Goal: Information Seeking & Learning: Compare options

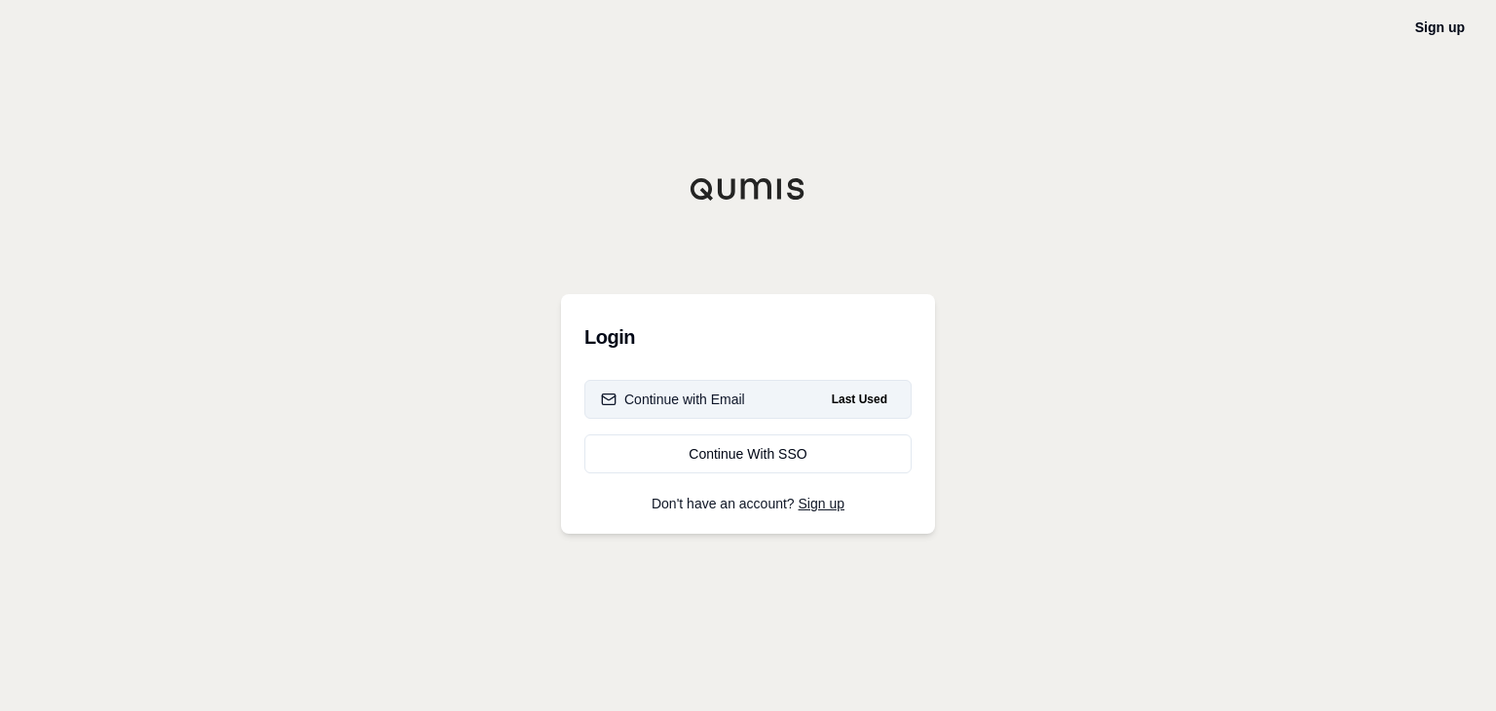
click at [722, 398] on div "Continue with Email" at bounding box center [673, 399] width 144 height 19
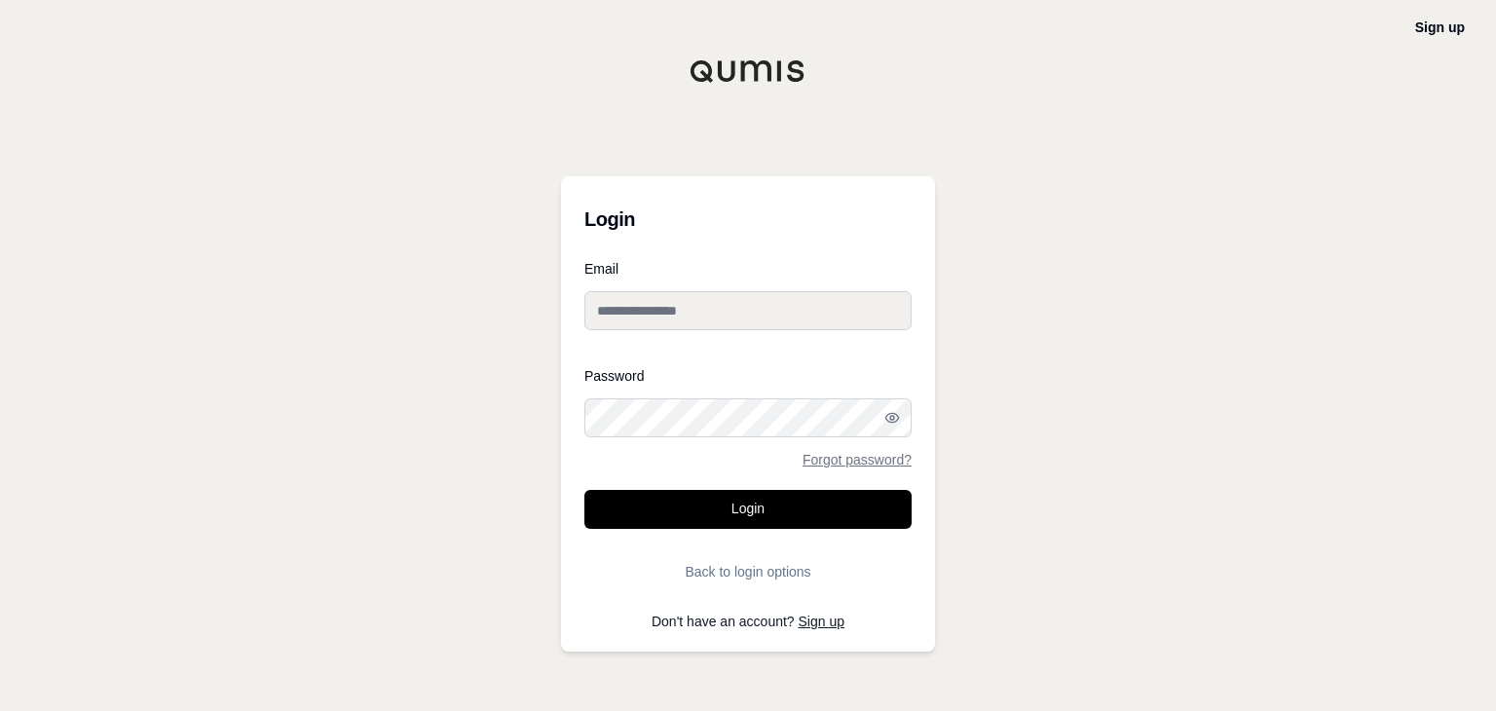
type input "**********"
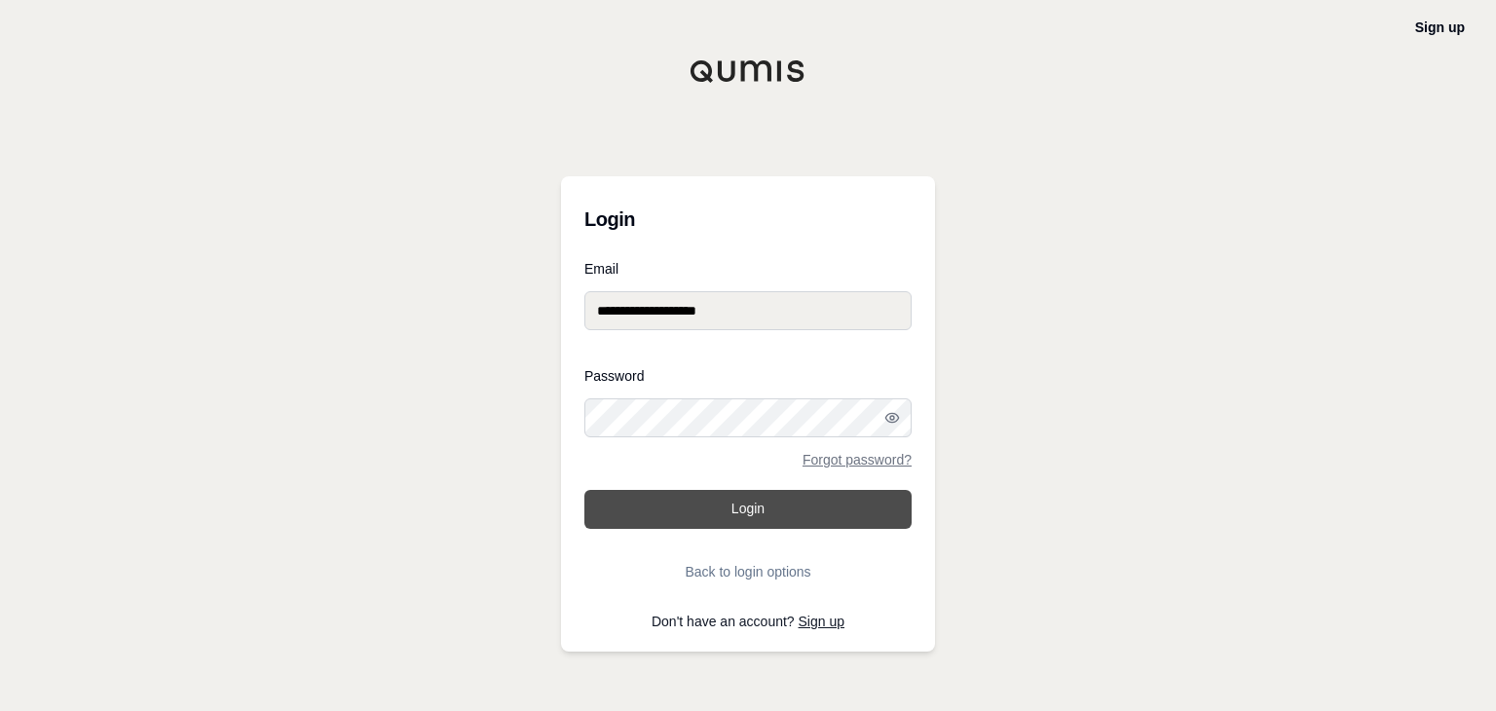
click at [743, 517] on button "Login" at bounding box center [748, 509] width 327 height 39
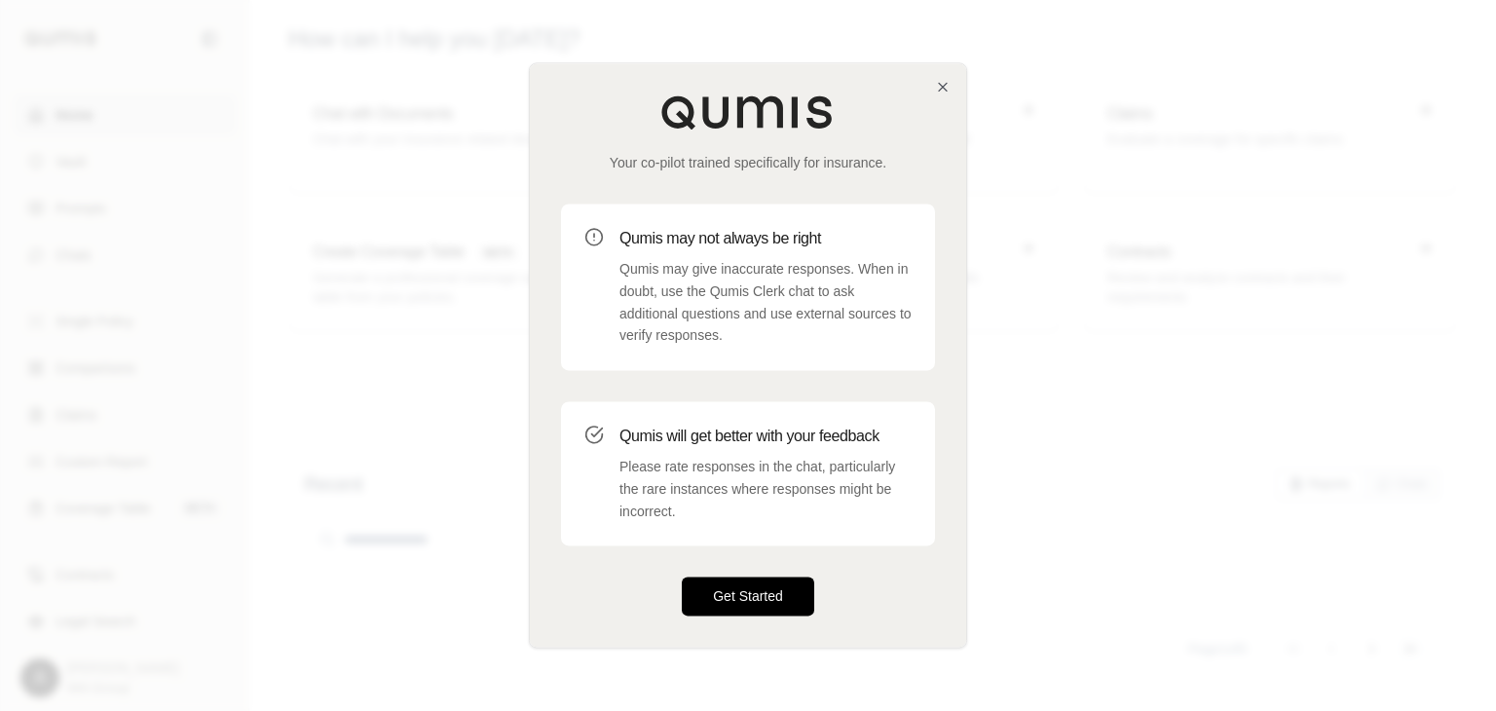
click at [772, 586] on button "Get Started" at bounding box center [748, 597] width 132 height 39
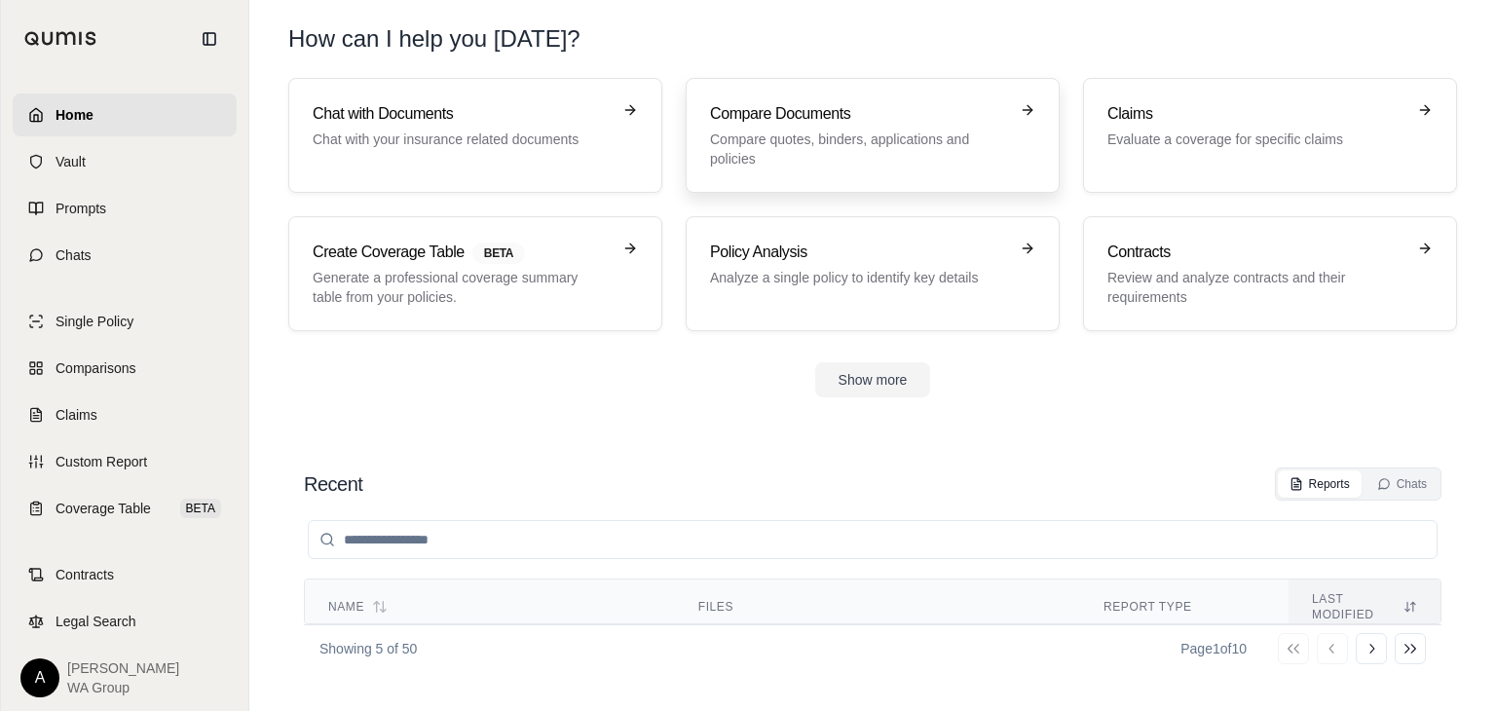
click at [780, 145] on p "Compare quotes, binders, applications and policies" at bounding box center [859, 149] width 298 height 39
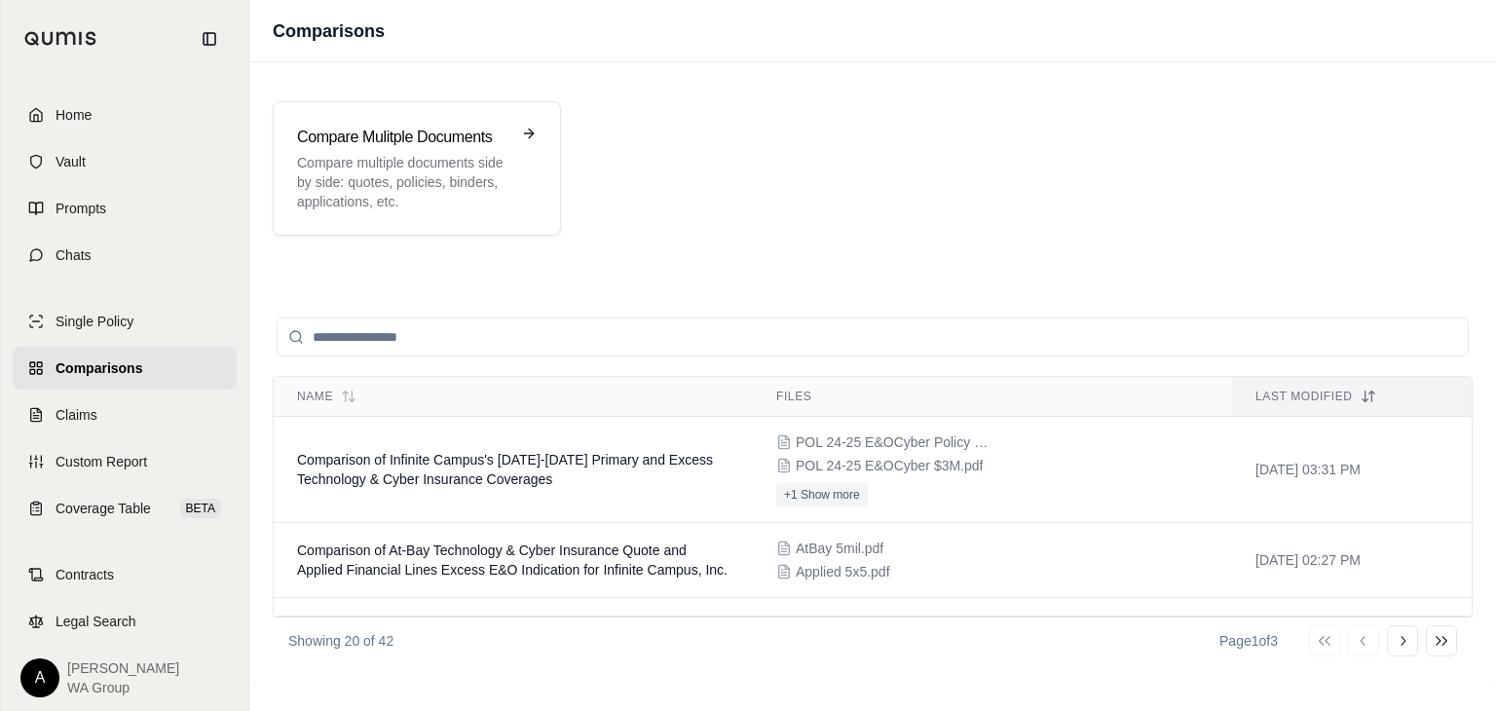
click at [81, 116] on span "Home" at bounding box center [74, 114] width 36 height 19
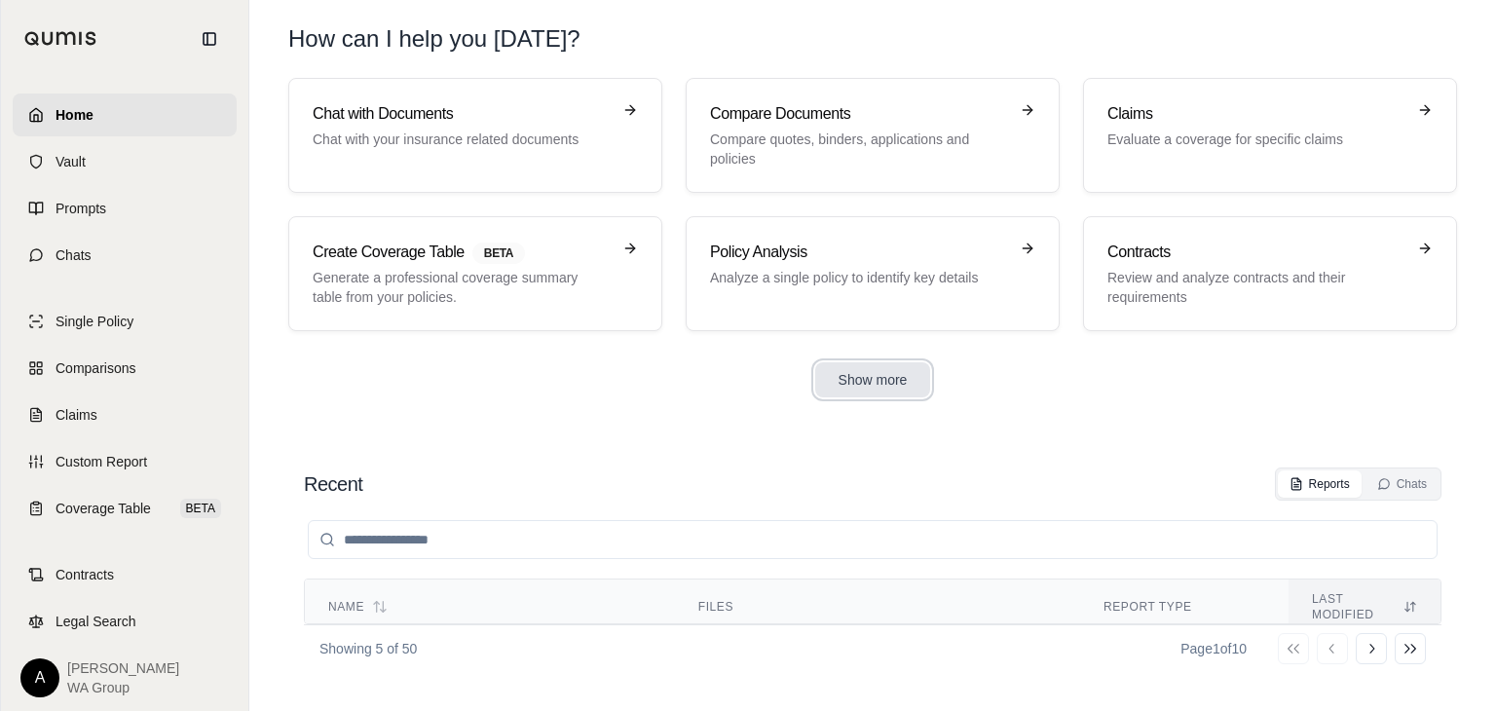
click at [860, 375] on button "Show more" at bounding box center [873, 379] width 116 height 35
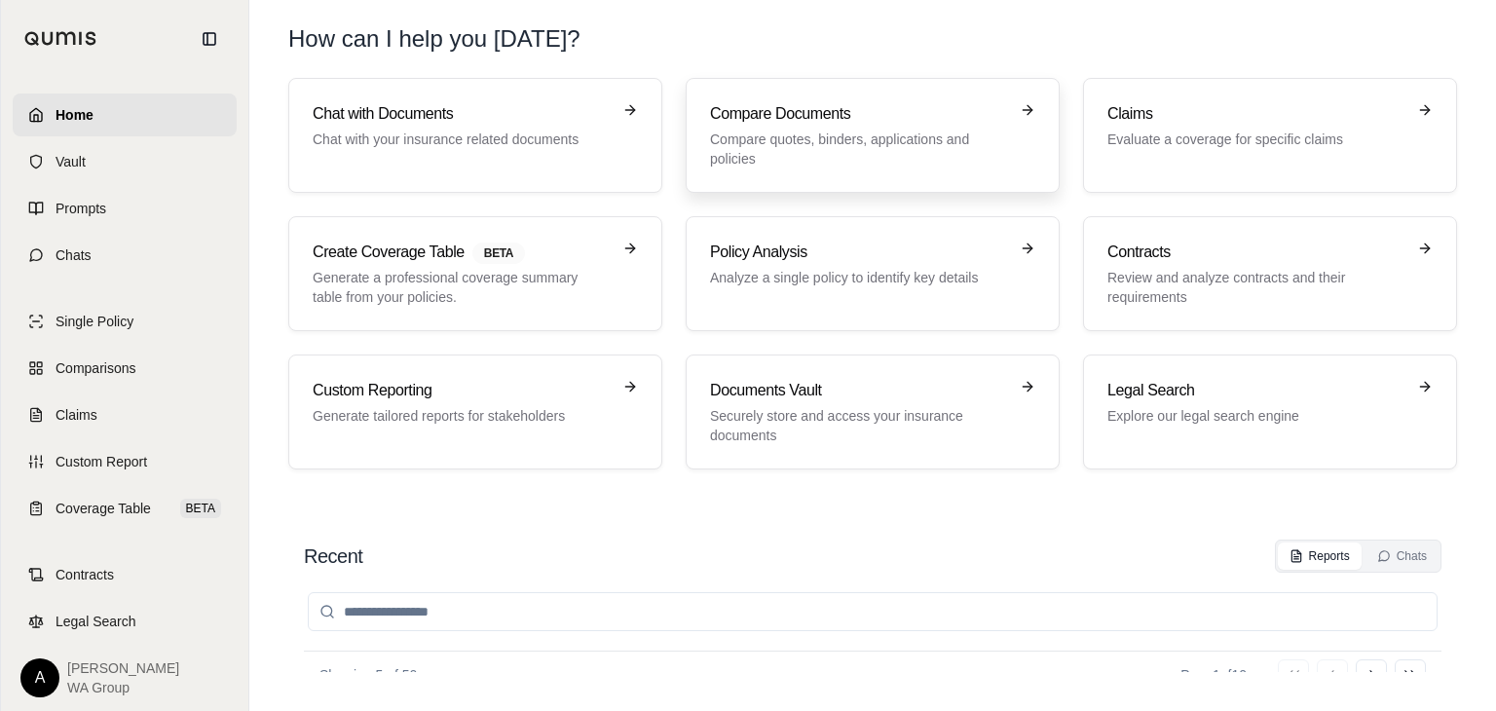
click at [875, 154] on p "Compare quotes, binders, applications and policies" at bounding box center [859, 149] width 298 height 39
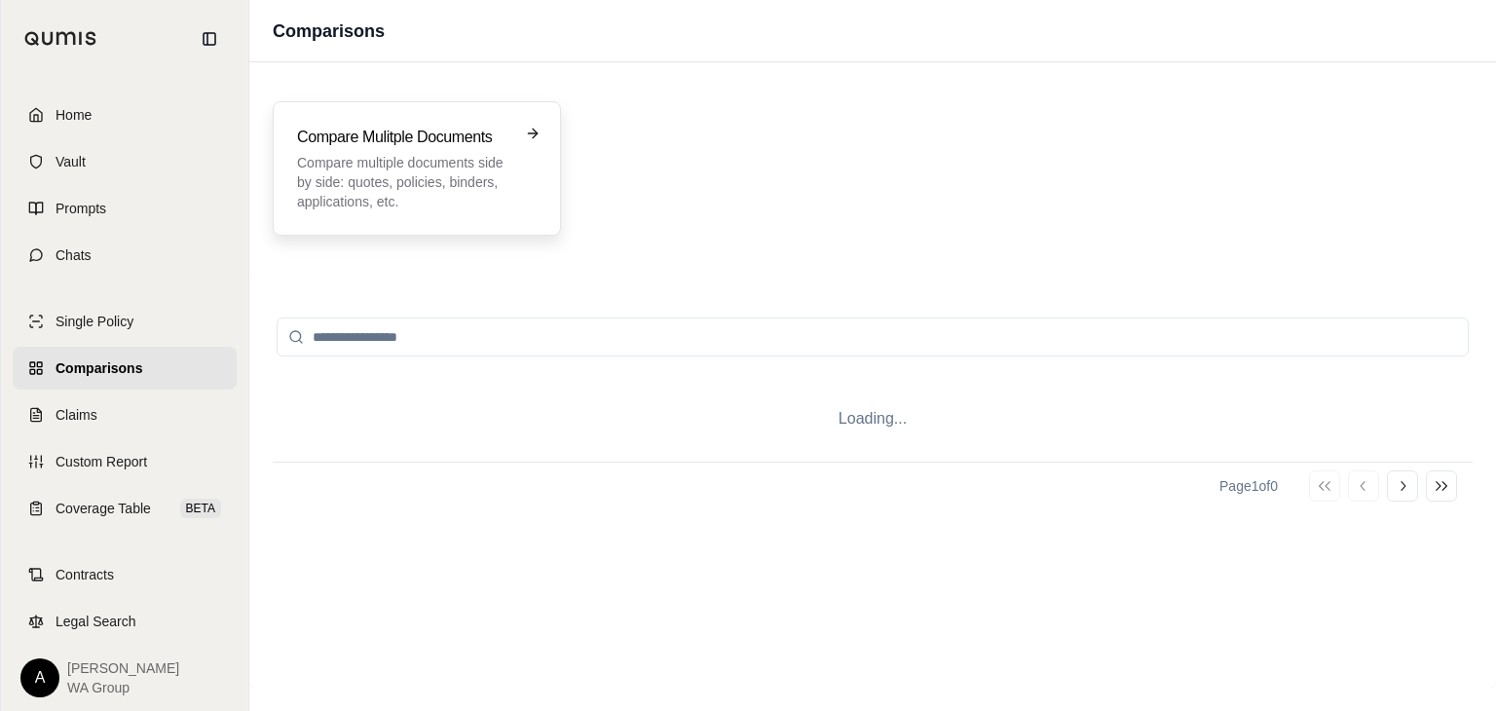
click at [434, 168] on p "Compare multiple documents side by side: quotes, policies, binders, application…" at bounding box center [403, 182] width 212 height 58
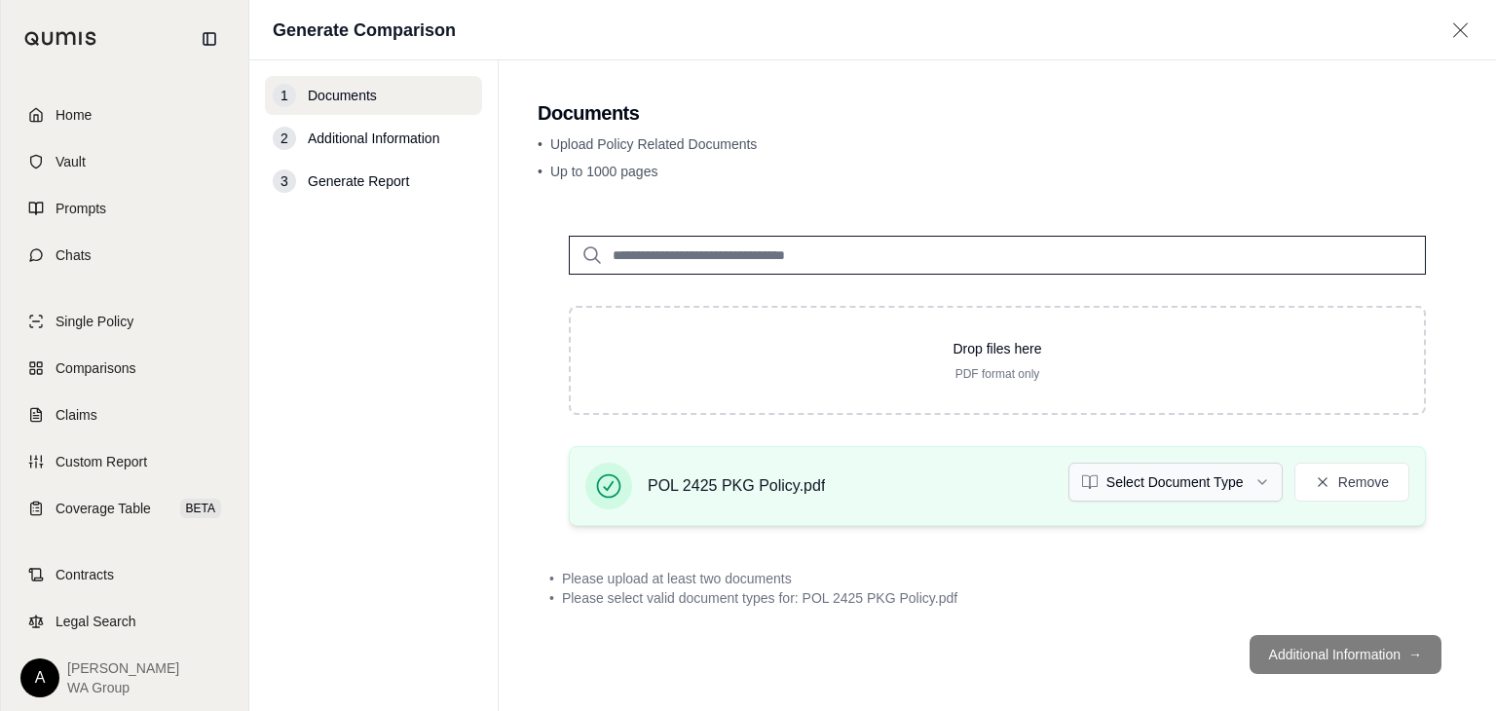
click at [1093, 482] on html "Home Vault Prompts Chats Single Policy Comparisons Claims Custom Report Coverag…" at bounding box center [748, 355] width 1496 height 711
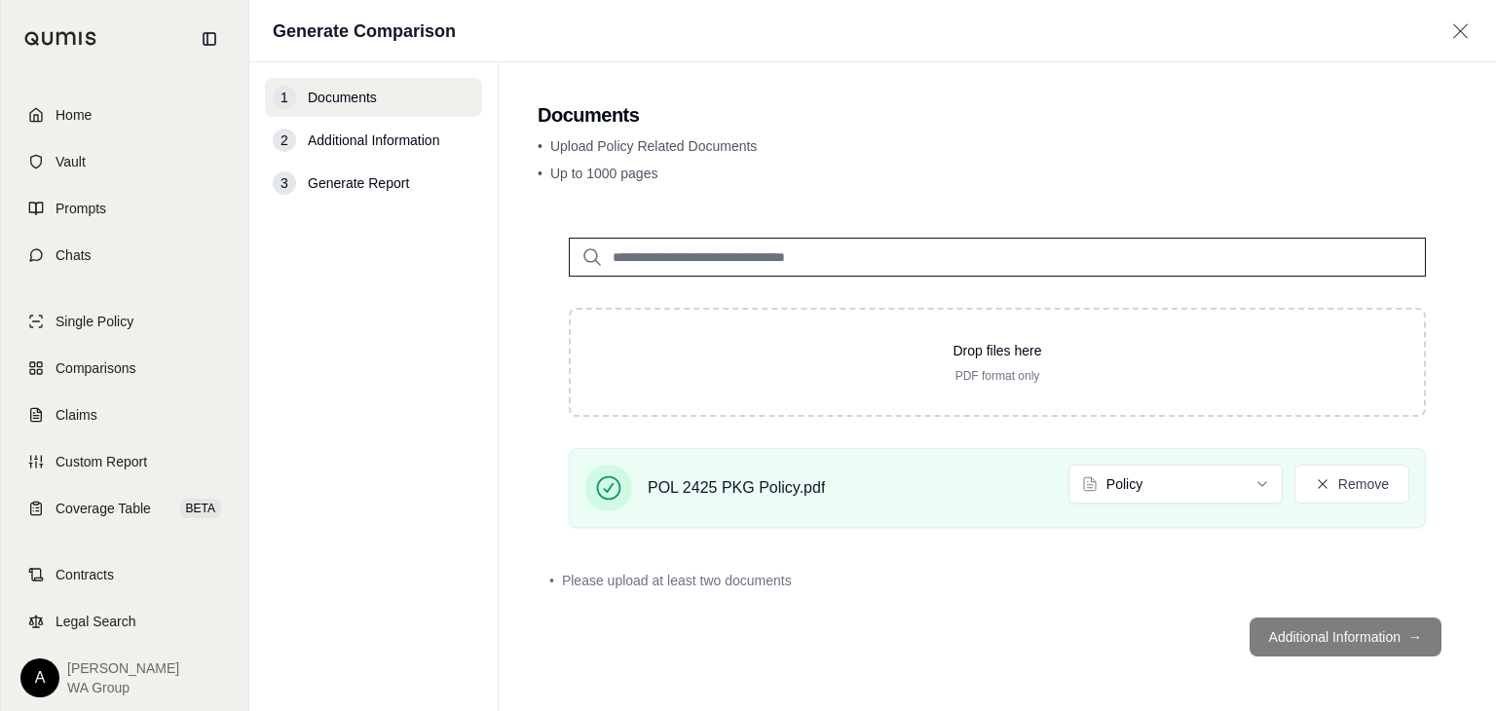
click at [1037, 600] on div "• Please upload at least two documents" at bounding box center [998, 580] width 920 height 43
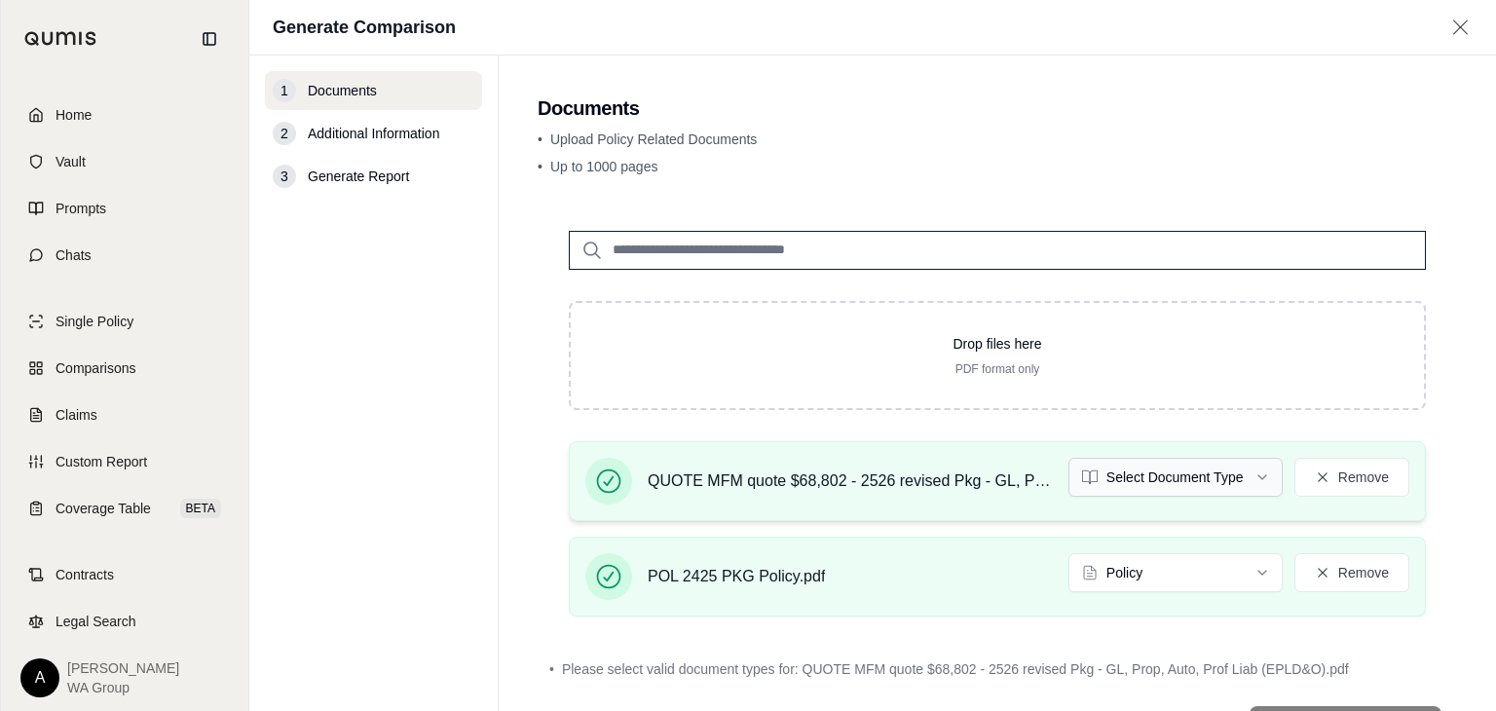
click at [1197, 480] on html "Home Vault Prompts Chats Single Policy Comparisons Claims Custom Report Coverag…" at bounding box center [748, 355] width 1496 height 711
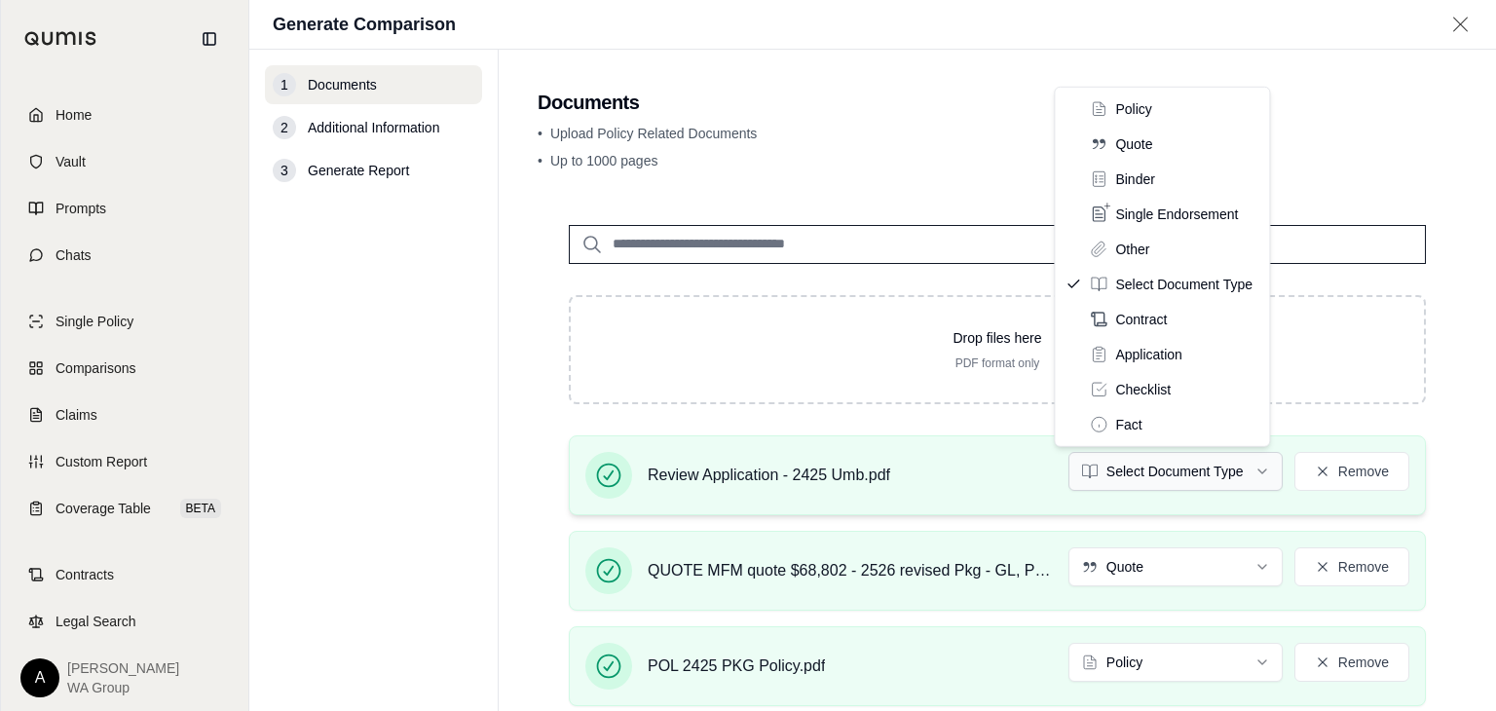
click at [1188, 473] on html "Home Vault Prompts Chats Single Policy Comparisons Claims Custom Report Coverag…" at bounding box center [748, 355] width 1496 height 711
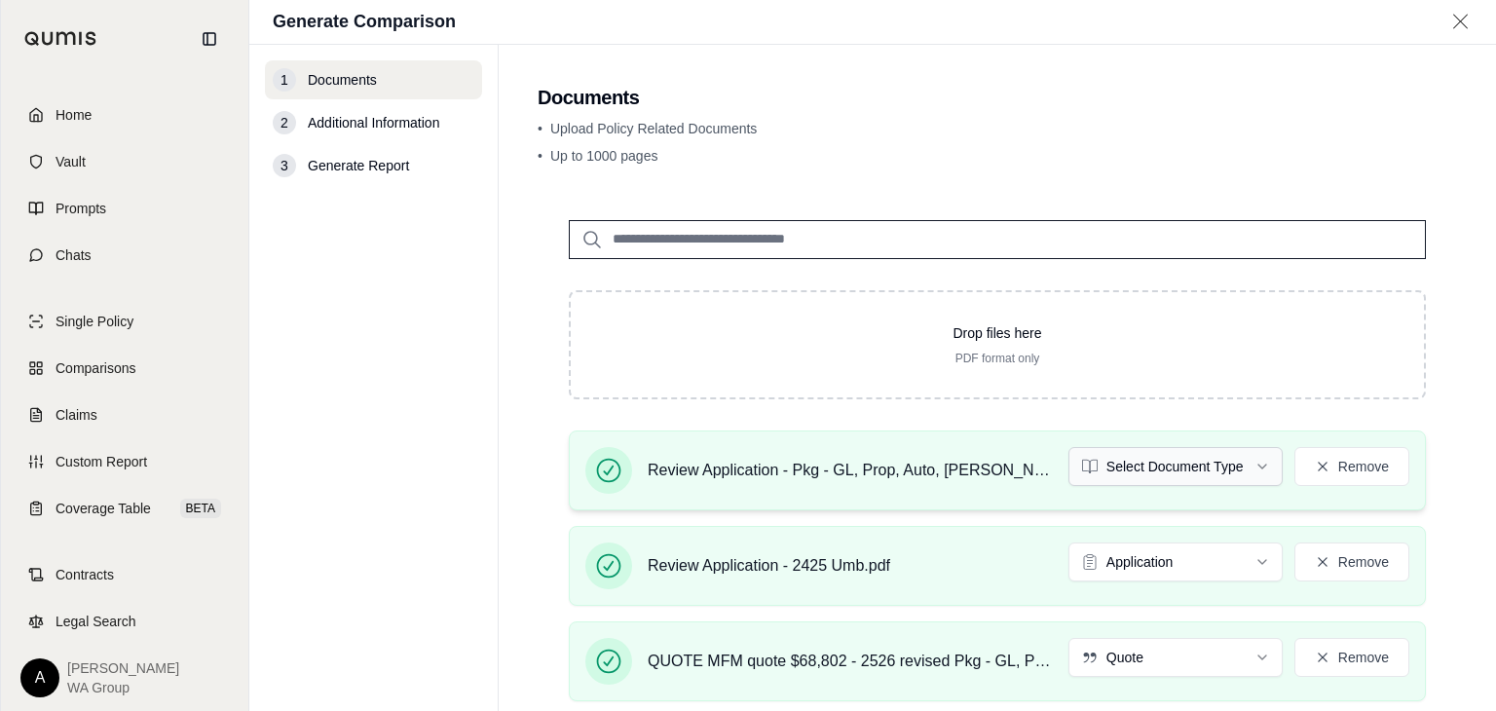
click at [1150, 461] on html "Home Vault Prompts Chats Single Policy Comparisons Claims Custom Report Coverag…" at bounding box center [748, 355] width 1496 height 711
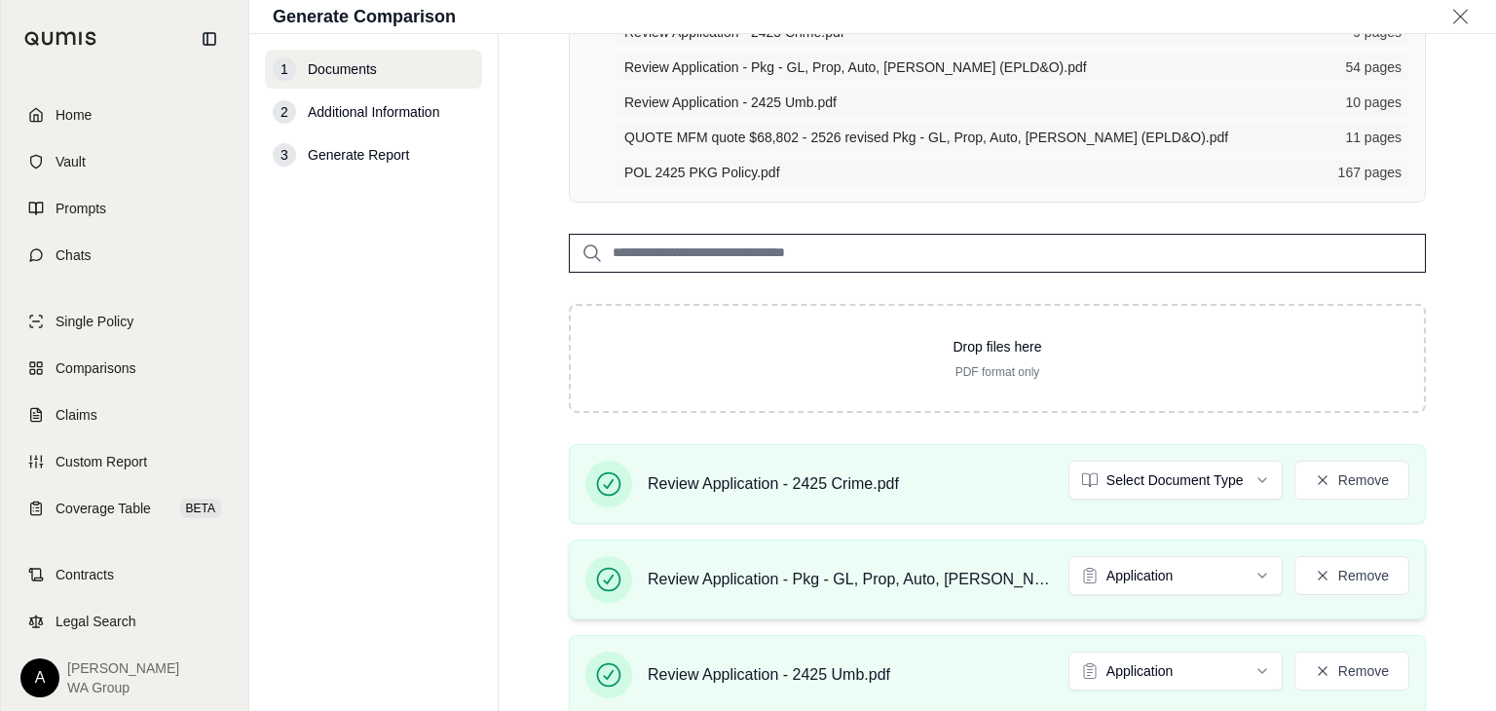
scroll to position [292, 0]
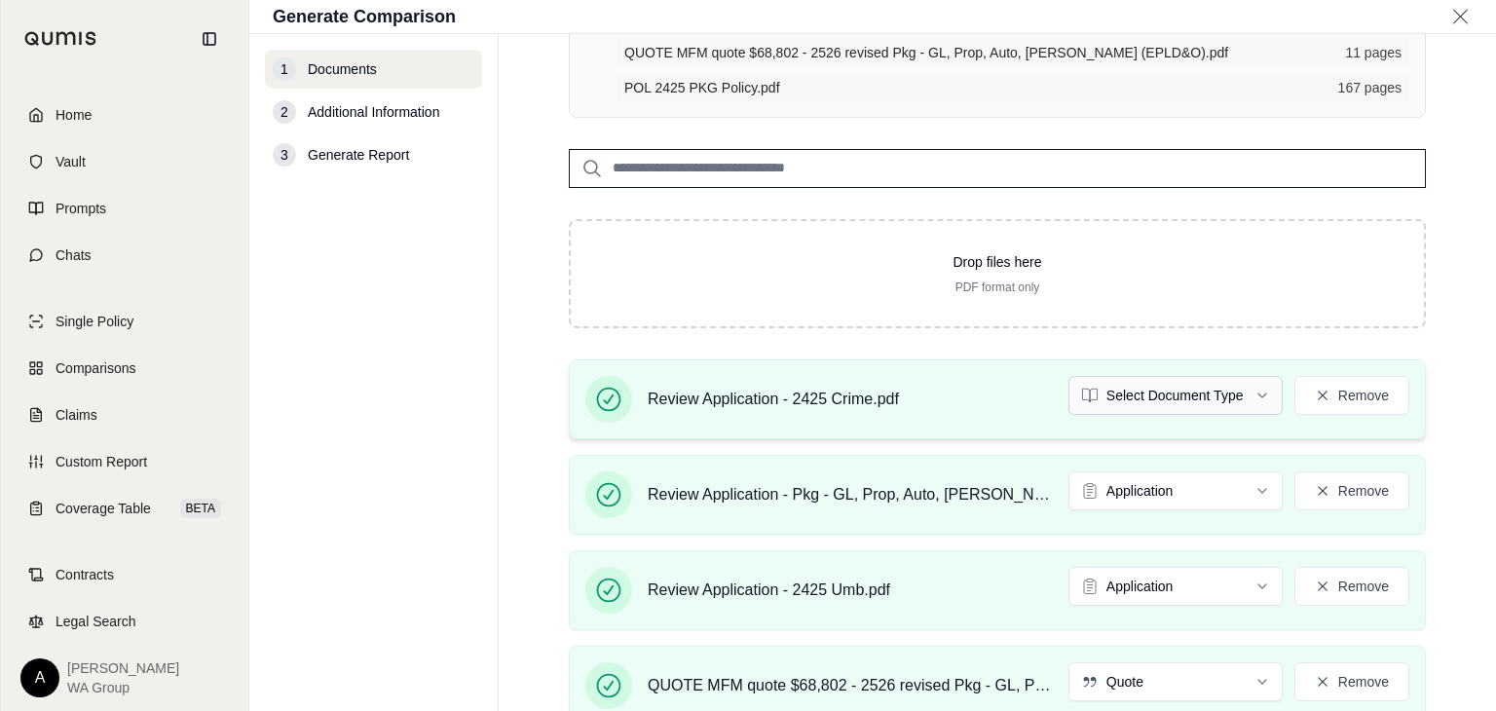
click at [1118, 387] on html "Home Vault Prompts Chats Single Policy Comparisons Claims Custom Report Coverag…" at bounding box center [748, 355] width 1496 height 711
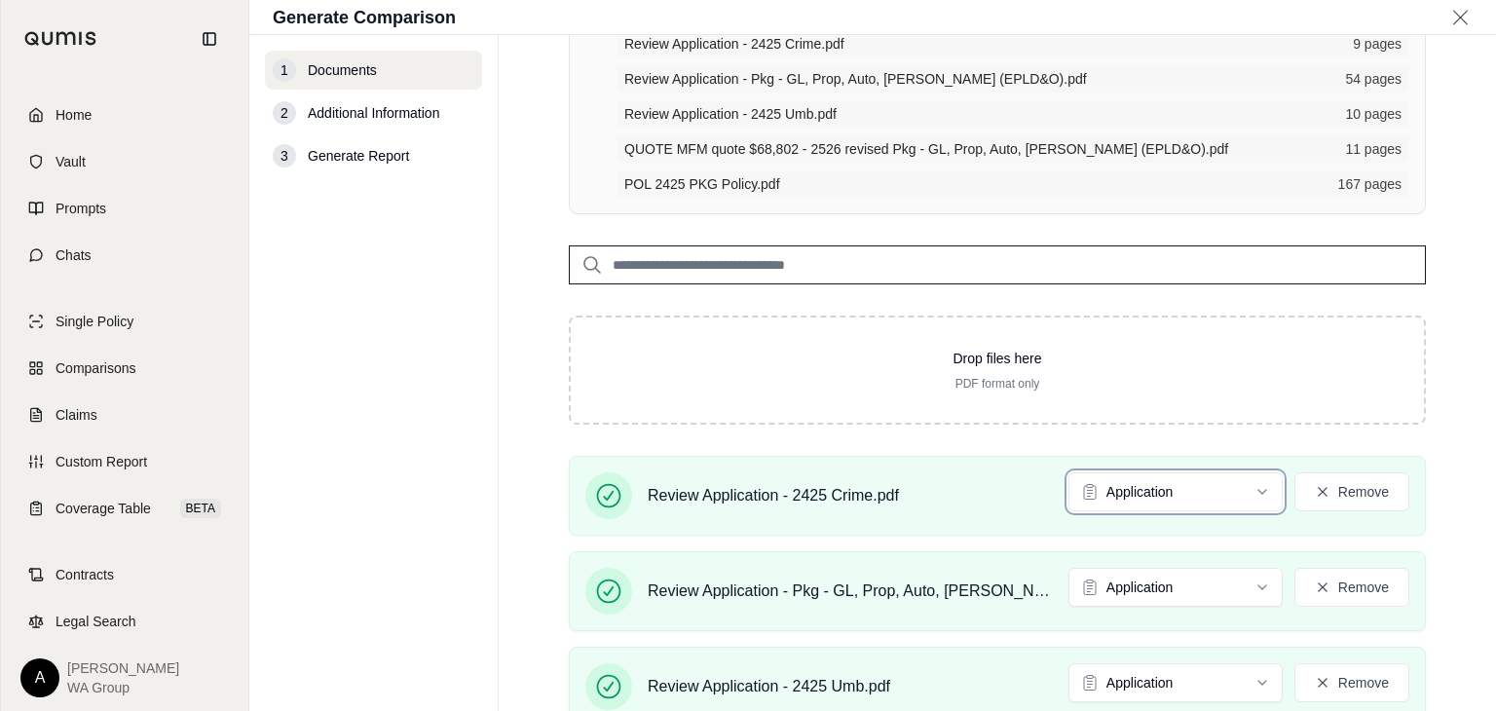
scroll to position [525, 0]
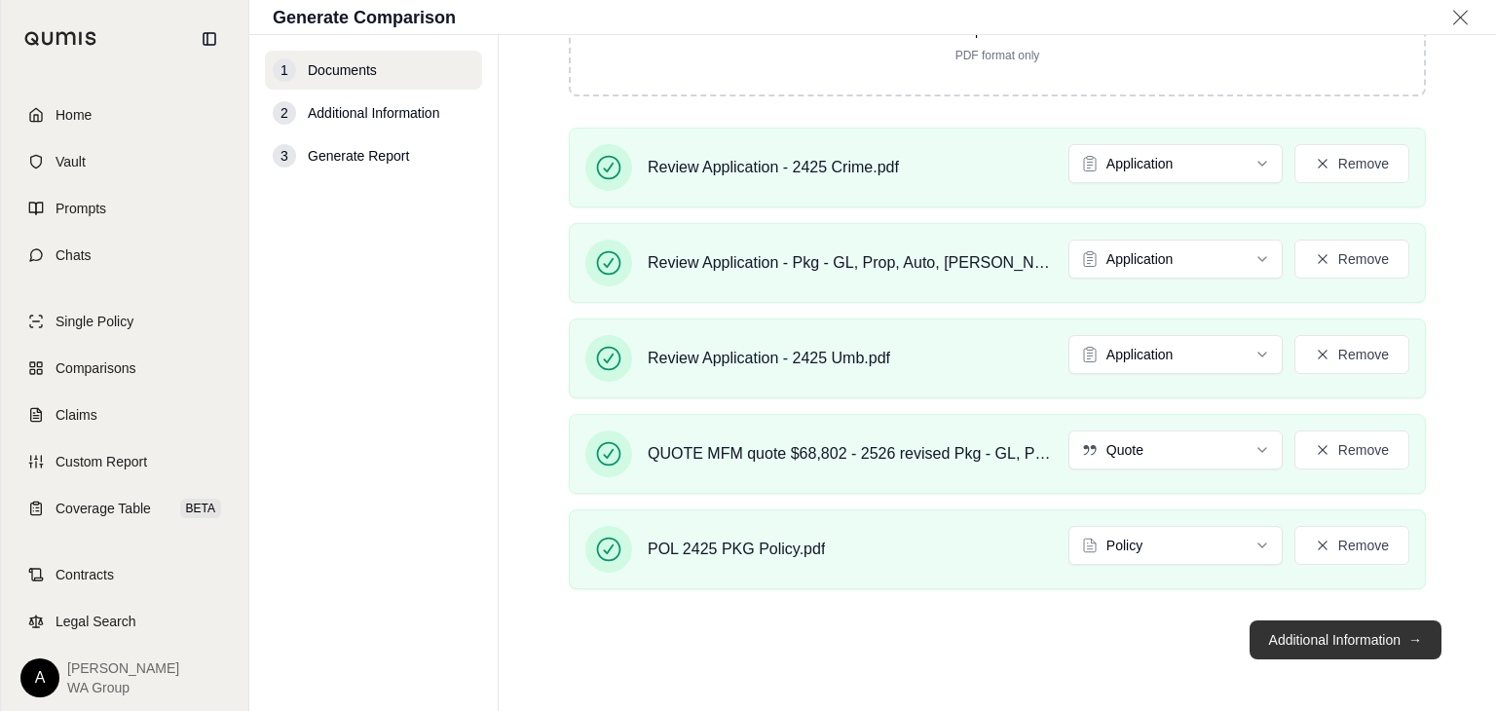
click at [1344, 630] on button "Additional Information →" at bounding box center [1346, 640] width 192 height 39
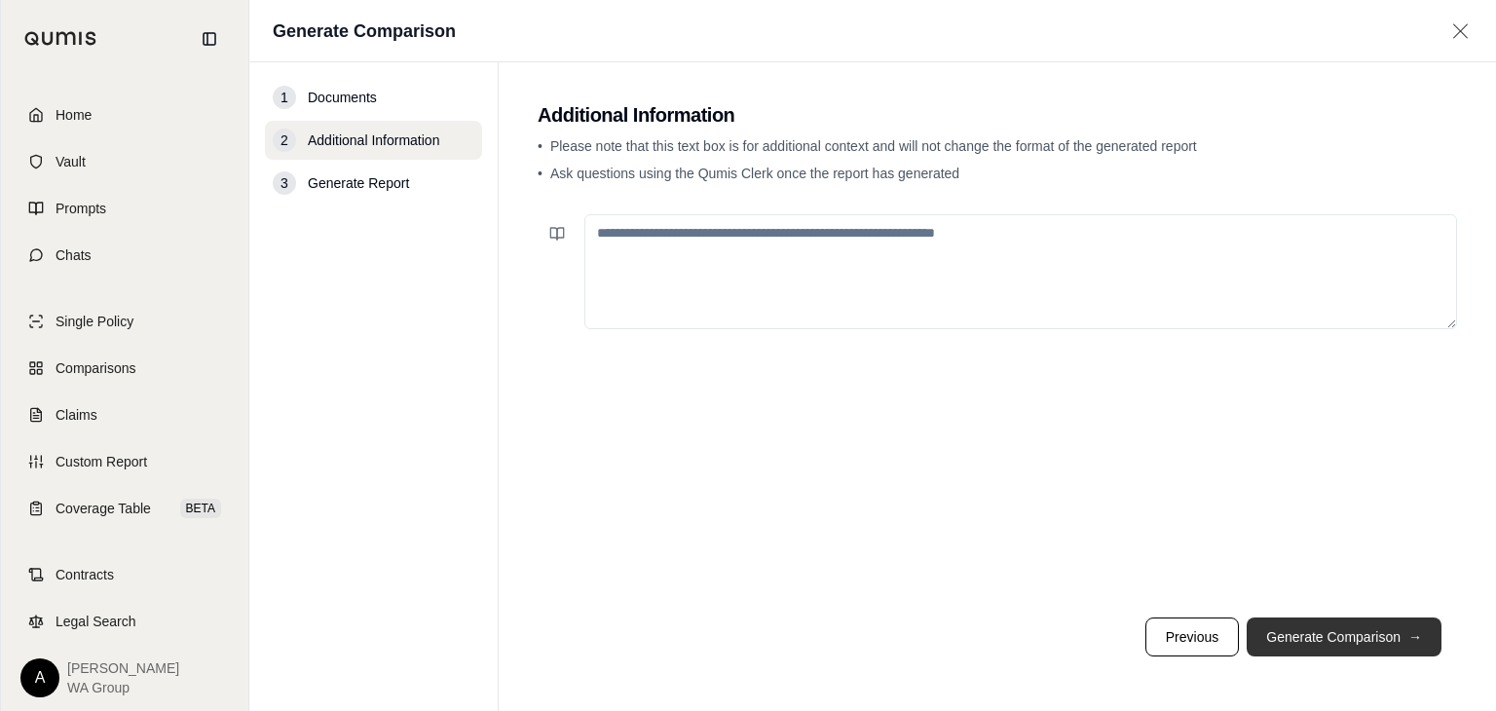
scroll to position [0, 0]
click at [1247, 82] on main "Additional Information • Please note that this text box is for additional conte…" at bounding box center [998, 386] width 998 height 649
click at [718, 236] on textarea at bounding box center [1021, 271] width 873 height 115
paste textarea "**********"
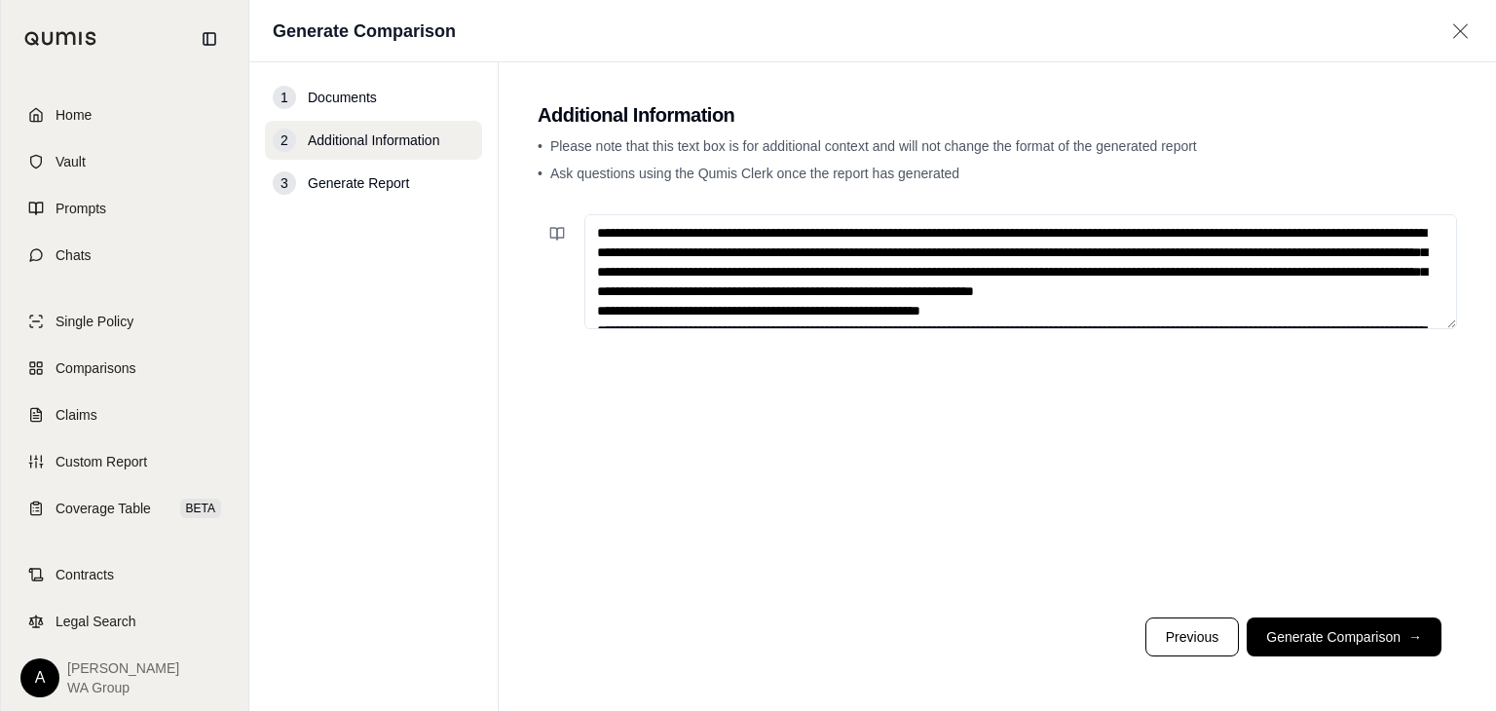
scroll to position [1334, 0]
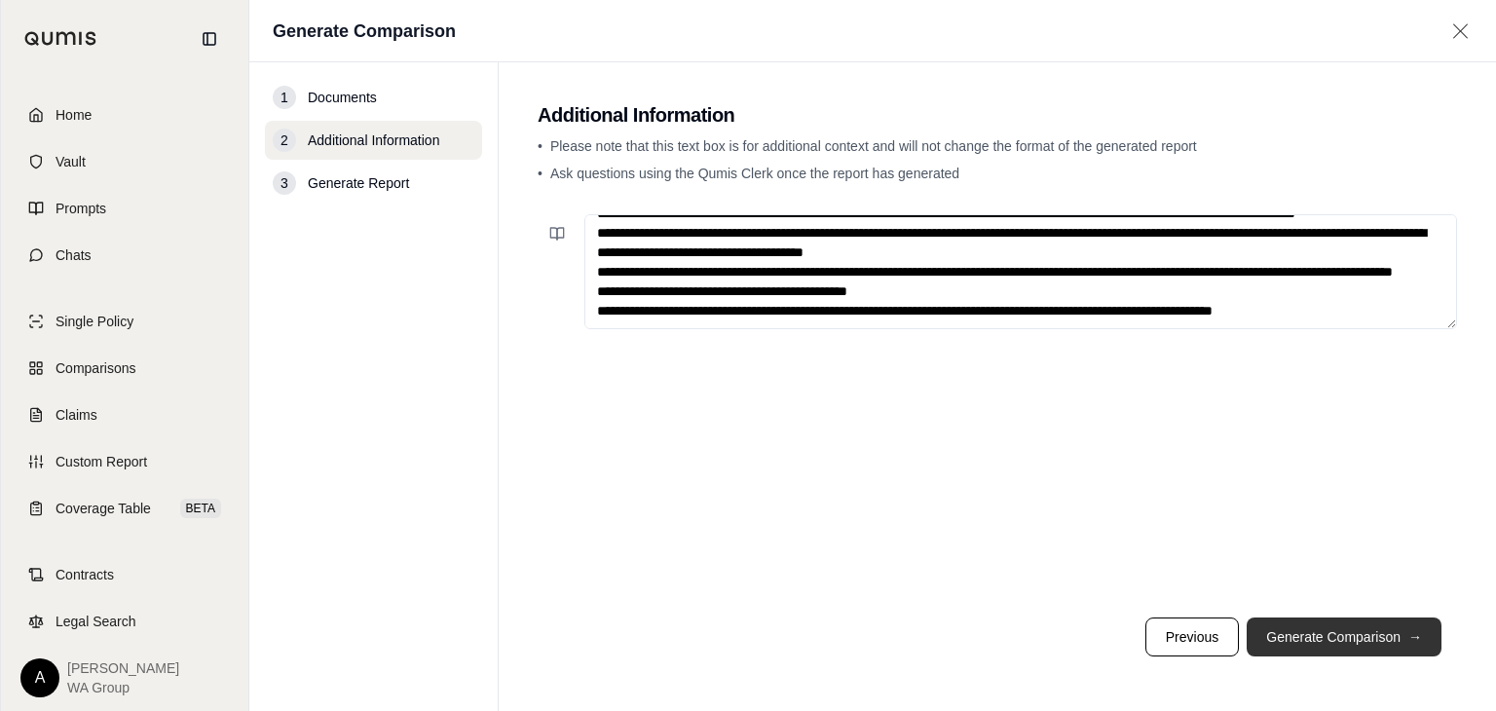
type textarea "**********"
click at [1312, 631] on button "Generate Comparison →" at bounding box center [1344, 637] width 195 height 39
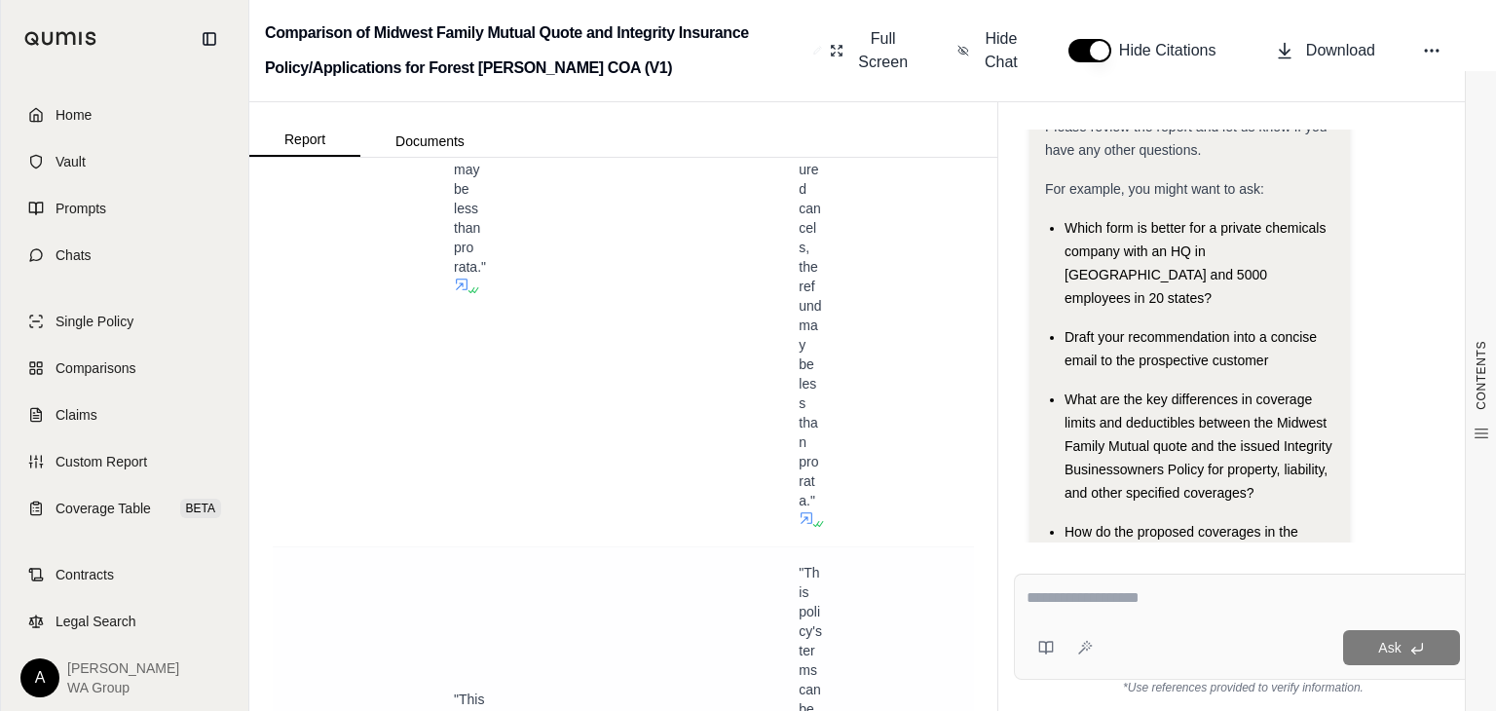
scroll to position [49185, 0]
click at [448, 140] on button "Documents" at bounding box center [429, 141] width 139 height 31
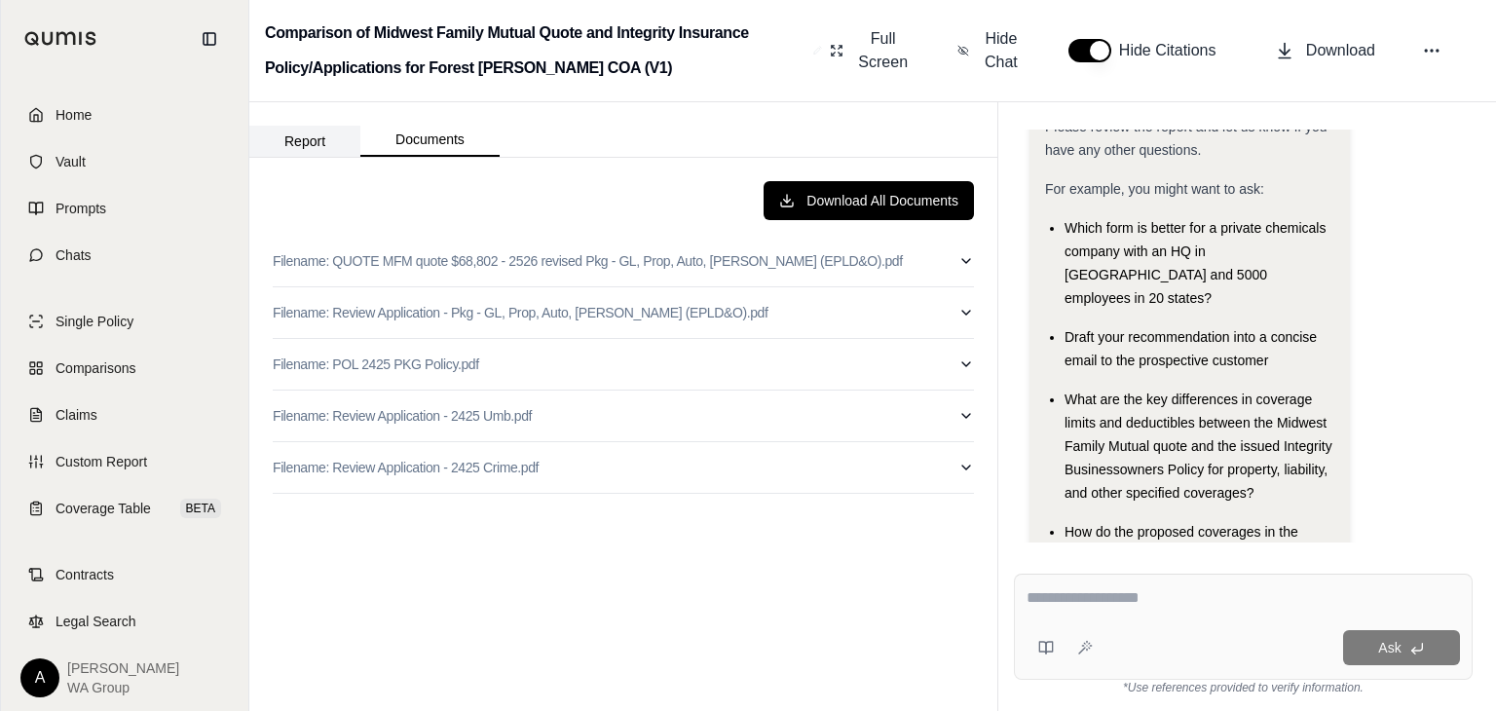
click at [314, 142] on button "Report" at bounding box center [304, 141] width 111 height 31
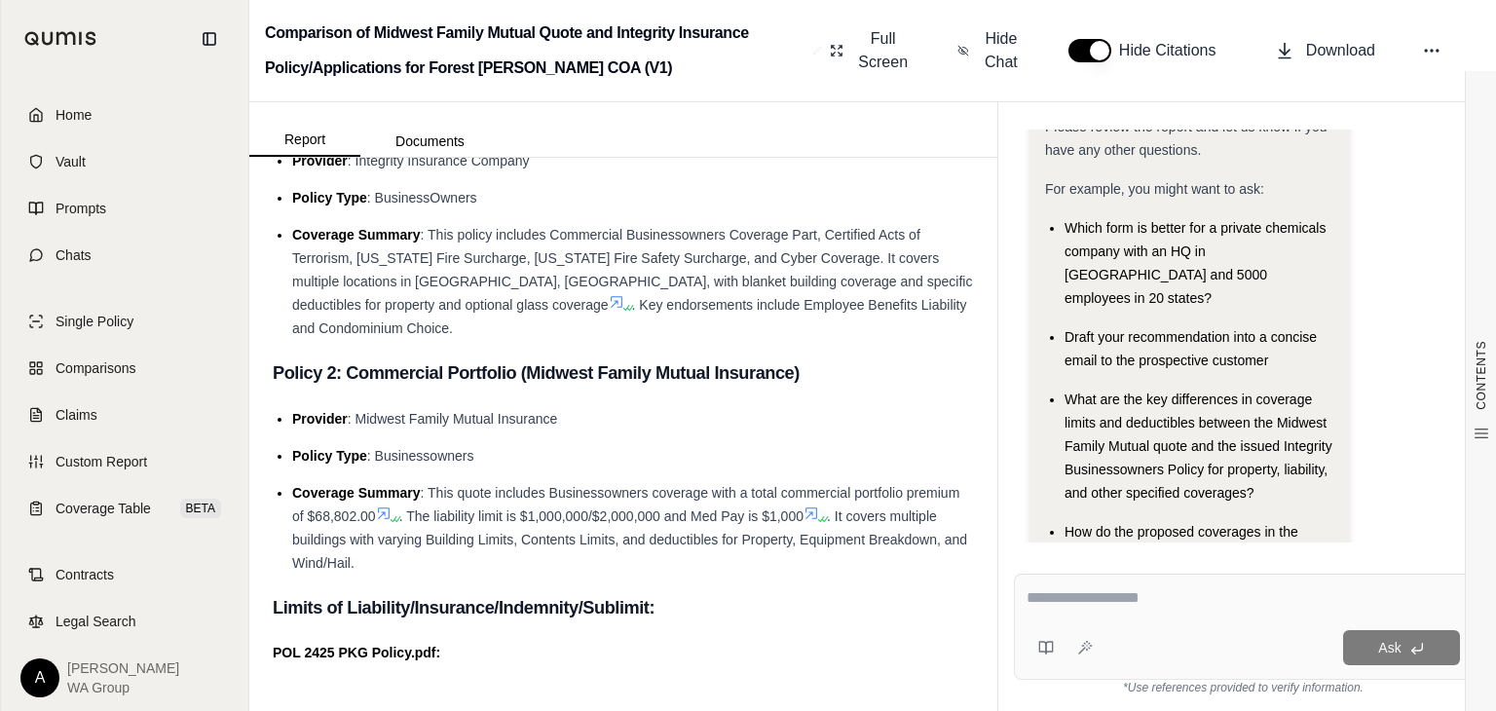
scroll to position [779, 0]
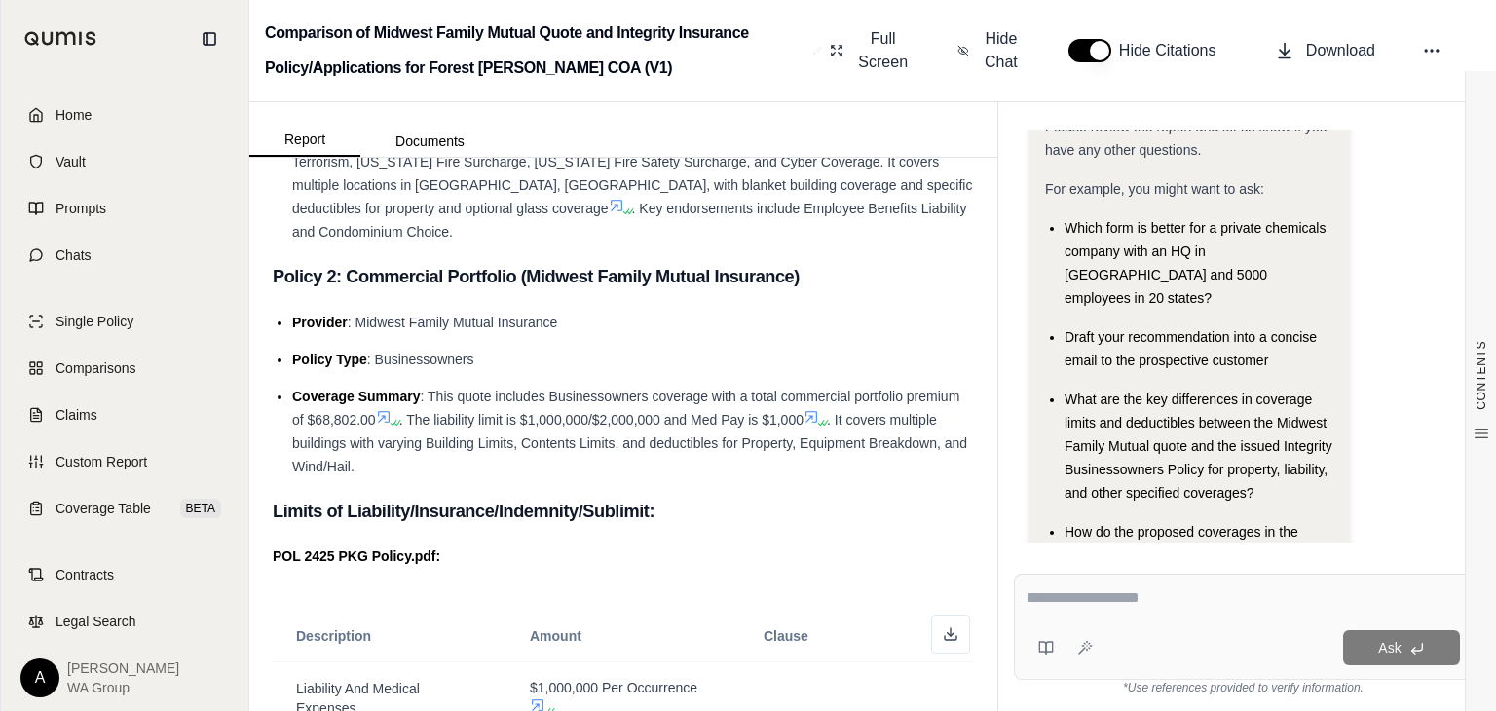
click at [1139, 610] on div at bounding box center [1244, 601] width 435 height 30
click at [1048, 603] on textarea at bounding box center [1244, 597] width 435 height 23
click at [1050, 600] on textarea at bounding box center [1244, 597] width 435 height 23
click at [1126, 598] on textarea "**********" at bounding box center [1244, 597] width 435 height 23
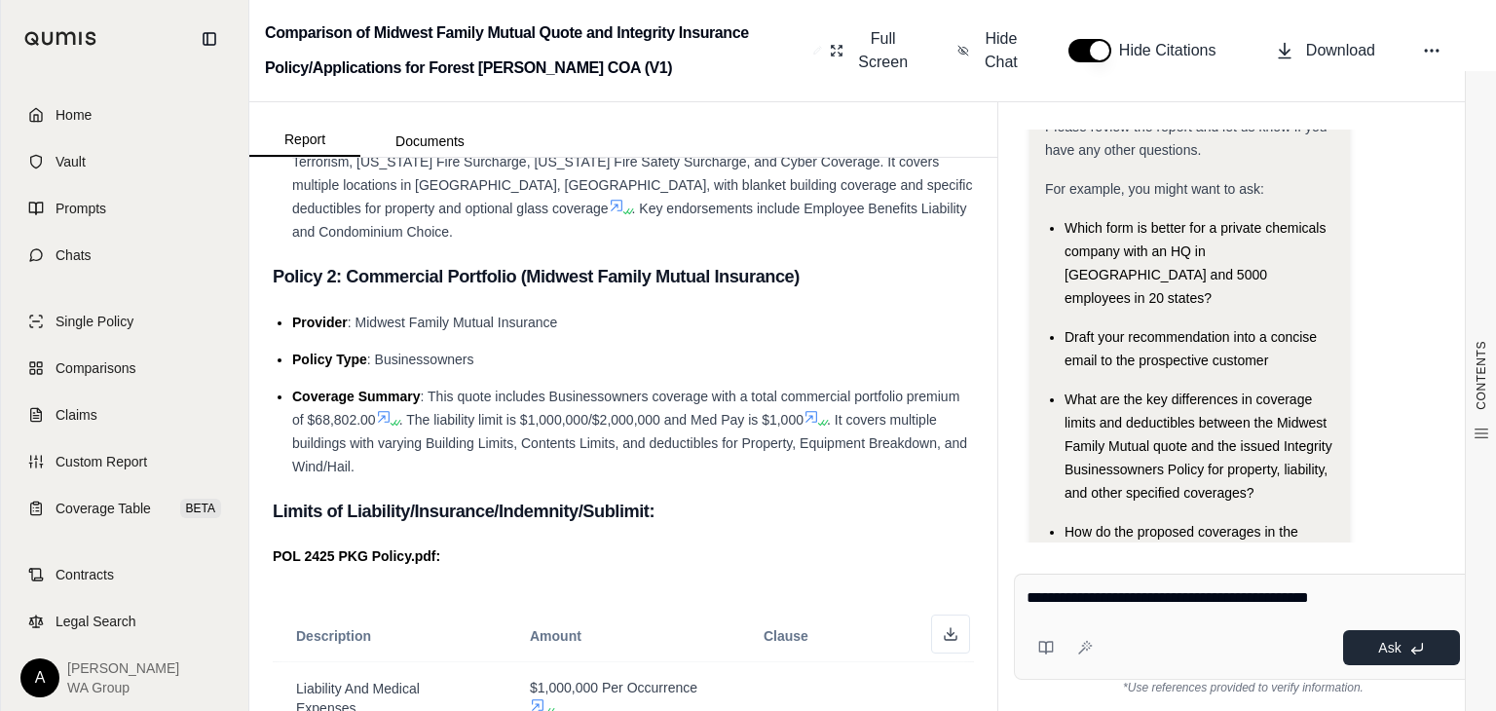
type textarea "**********"
click at [1388, 656] on button "Ask" at bounding box center [1401, 647] width 117 height 35
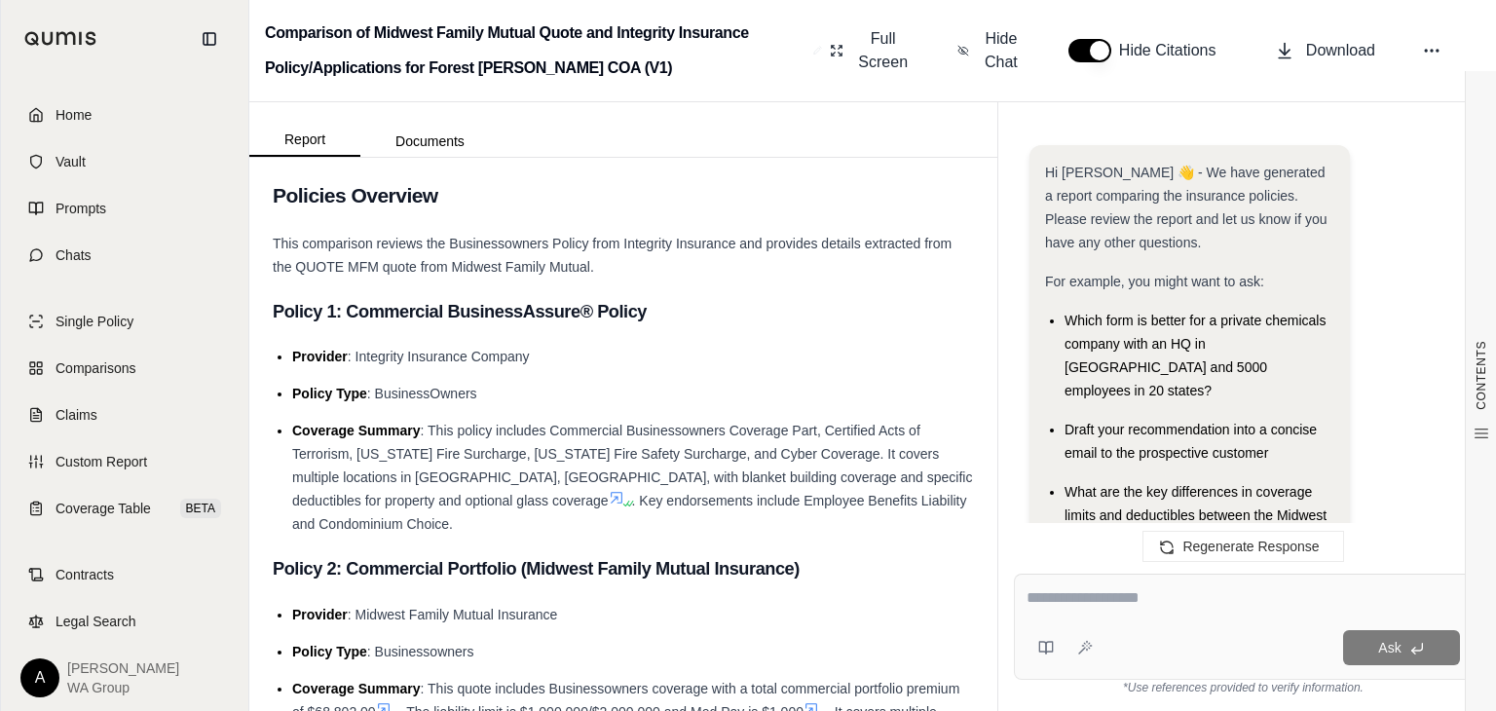
scroll to position [4417, 0]
